Goal: Transaction & Acquisition: Download file/media

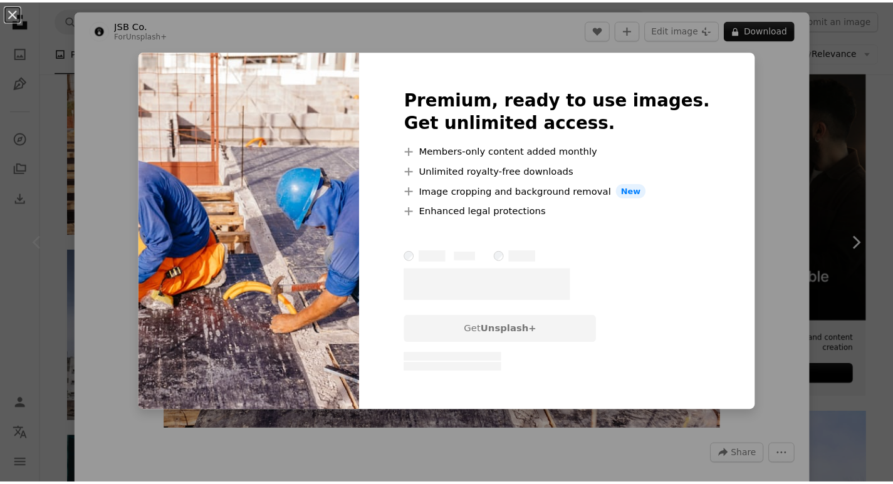
scroll to position [251, 0]
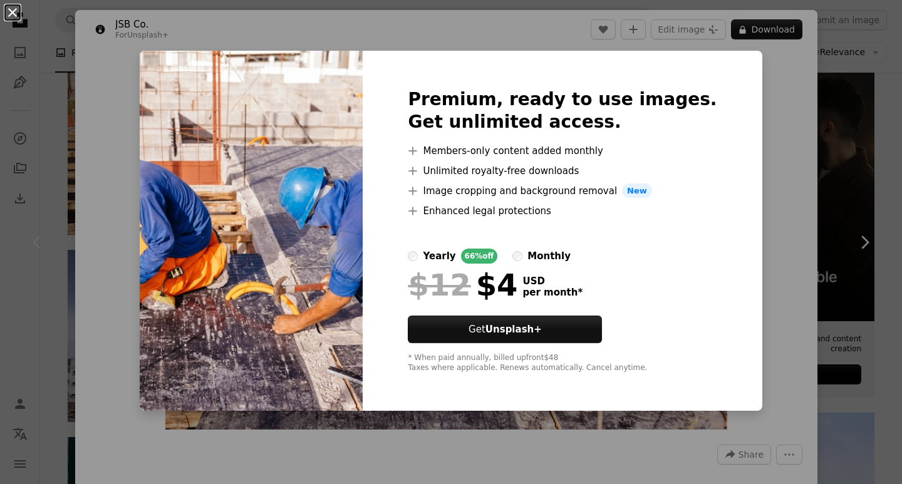
click at [13, 8] on button "An X shape" at bounding box center [12, 12] width 15 height 15
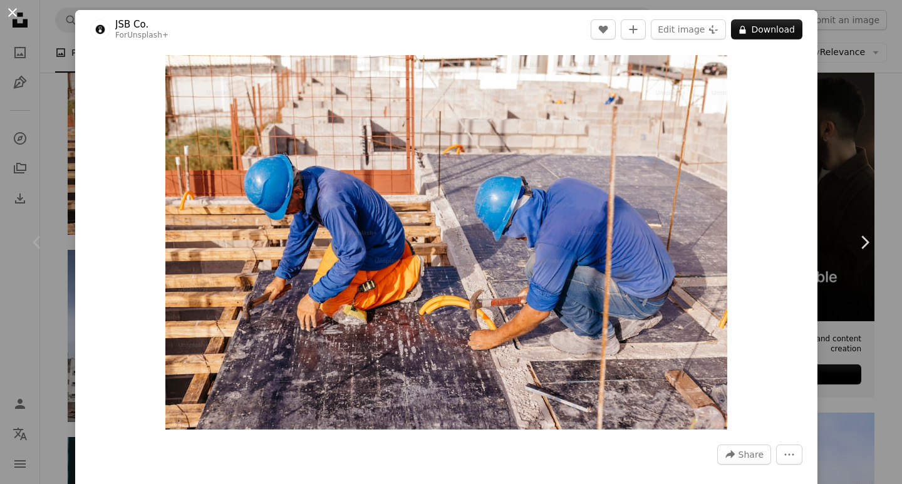
click at [13, 9] on button "An X shape" at bounding box center [12, 12] width 15 height 15
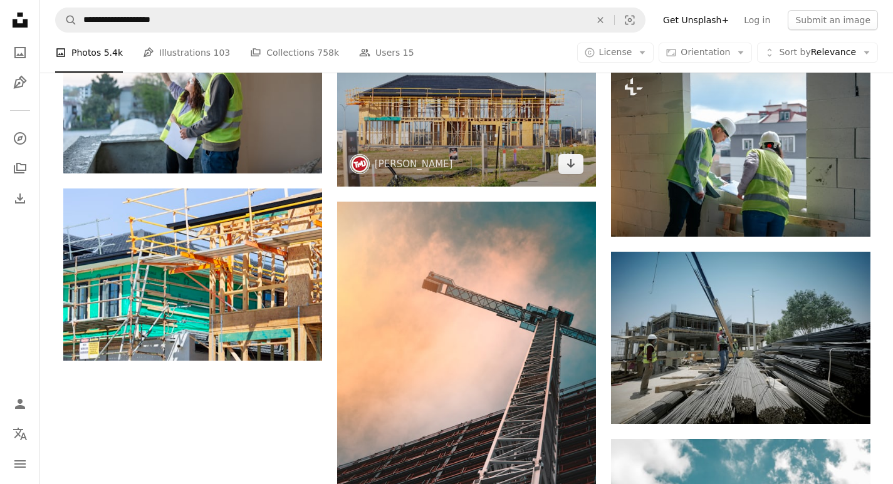
scroll to position [1567, 0]
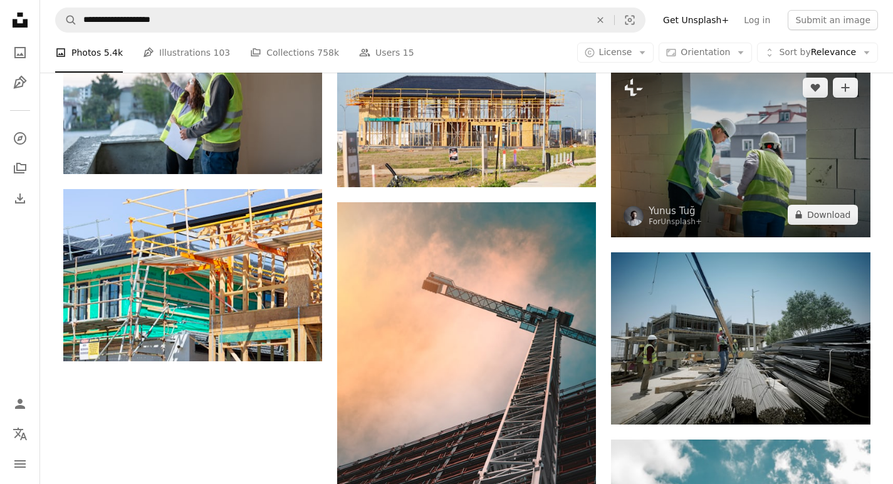
click at [783, 169] on img at bounding box center [740, 151] width 259 height 172
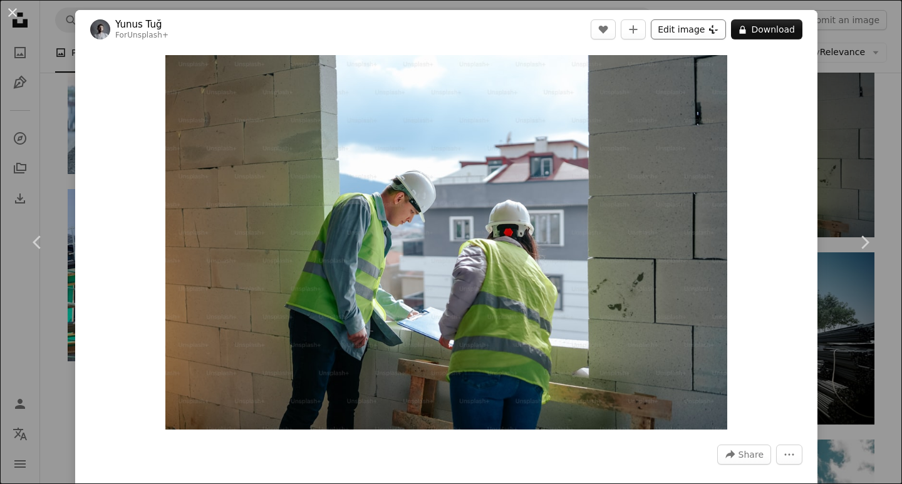
click at [685, 34] on button "Edit image Plus sign for Unsplash+" at bounding box center [688, 29] width 75 height 20
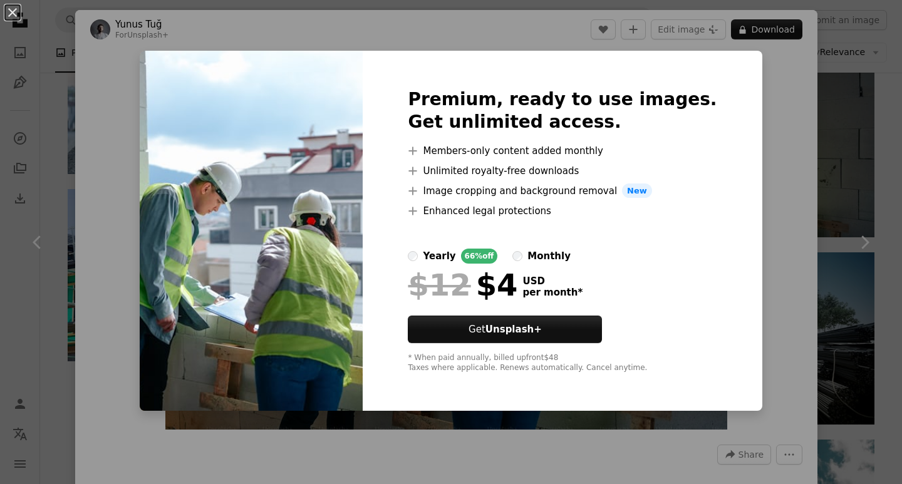
click at [214, 145] on img at bounding box center [251, 231] width 223 height 361
click at [11, 13] on button "An X shape" at bounding box center [12, 12] width 15 height 15
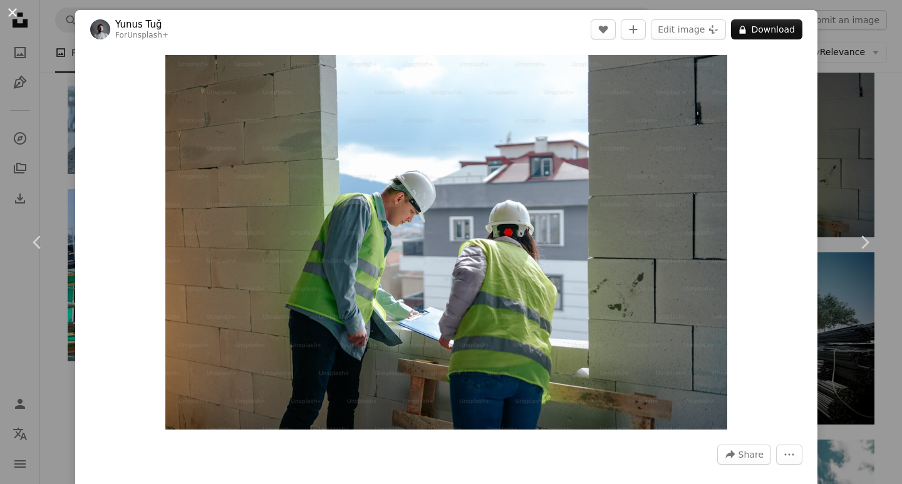
click at [11, 12] on button "An X shape" at bounding box center [12, 12] width 15 height 15
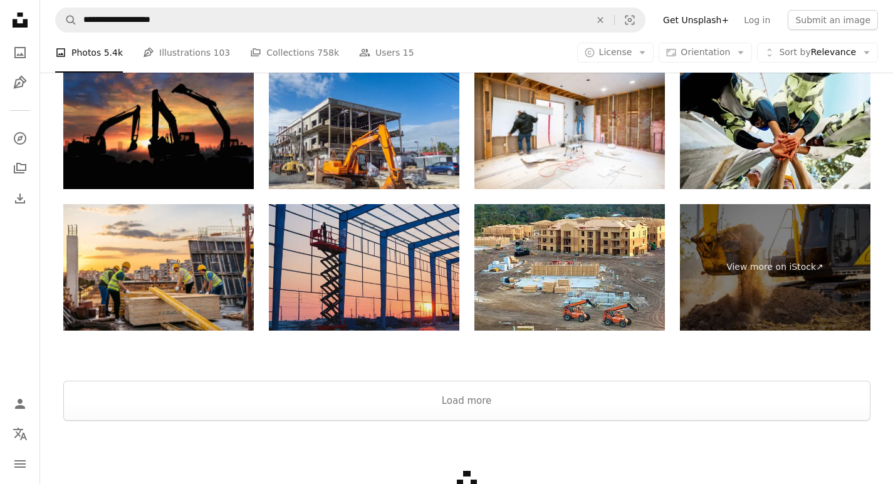
scroll to position [2444, 0]
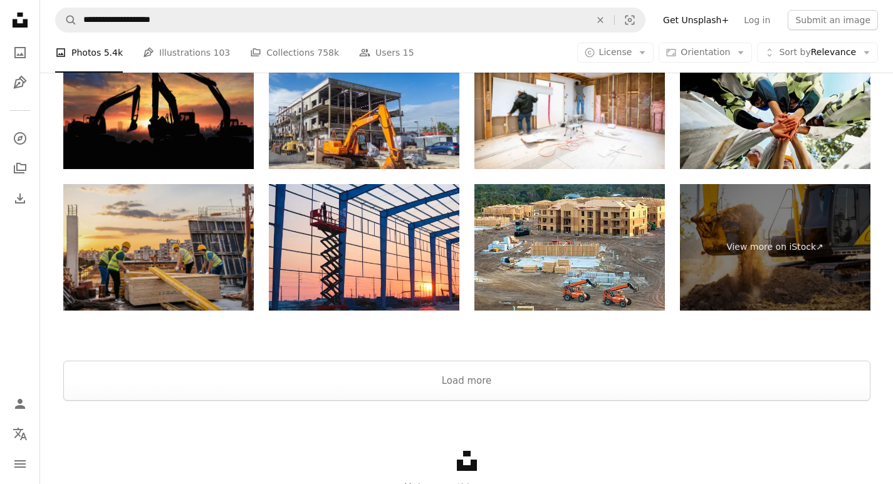
click at [134, 271] on img at bounding box center [158, 247] width 190 height 127
